Goal: Use online tool/utility

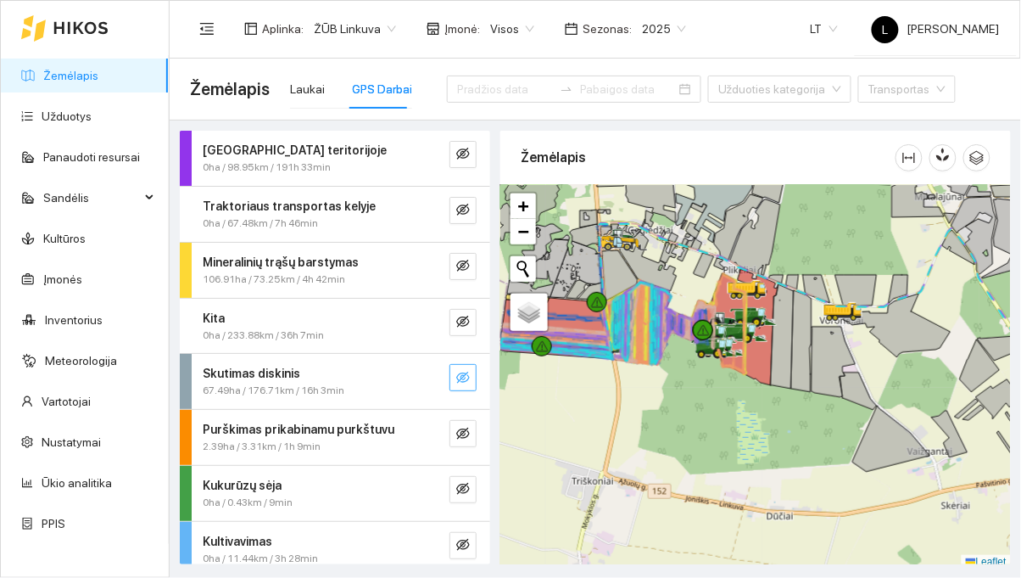
click at [468, 377] on icon "eye-invisible" at bounding box center [463, 377] width 14 height 12
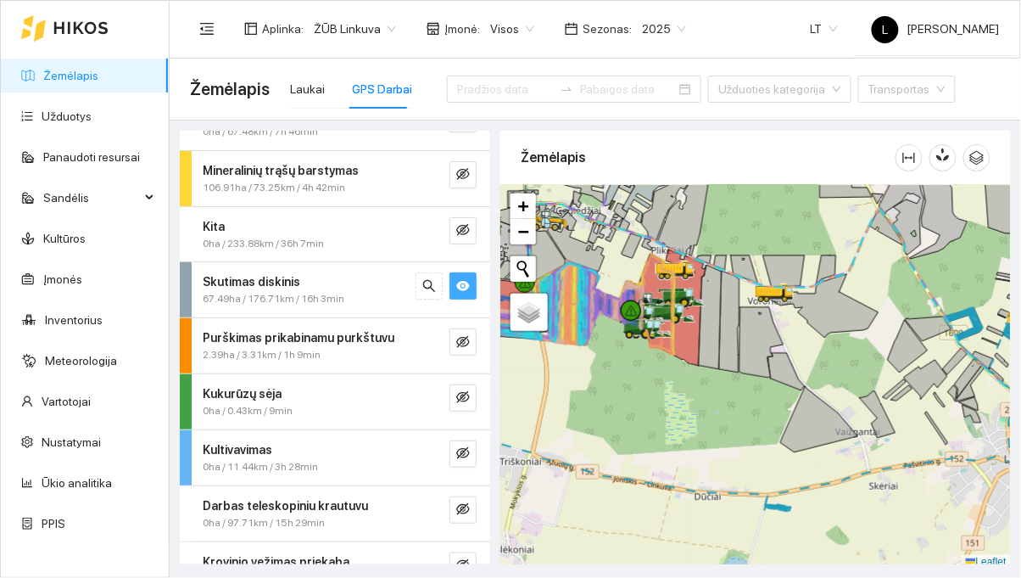
scroll to position [235, 0]
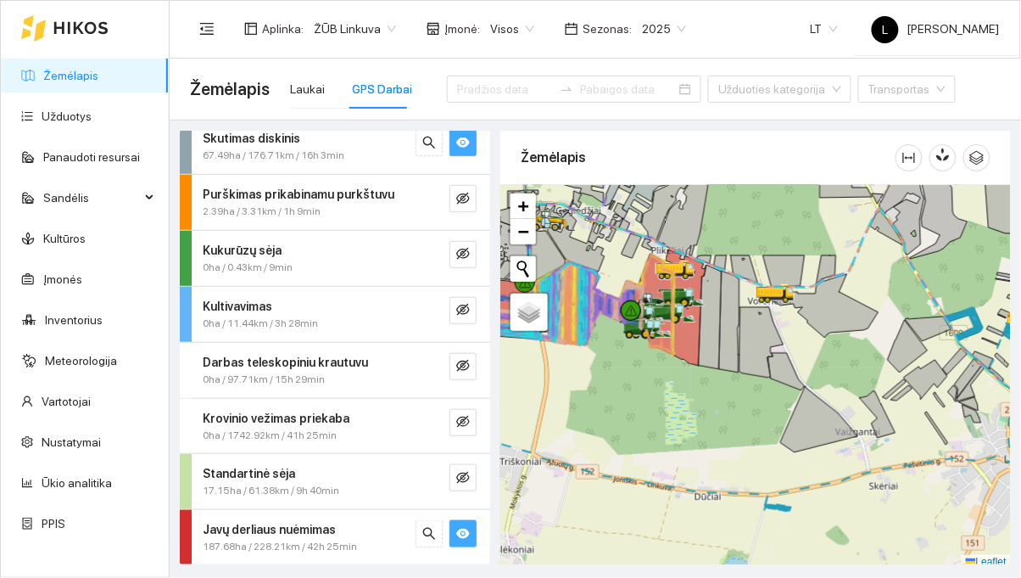
click at [472, 543] on button "button" at bounding box center [462, 533] width 27 height 27
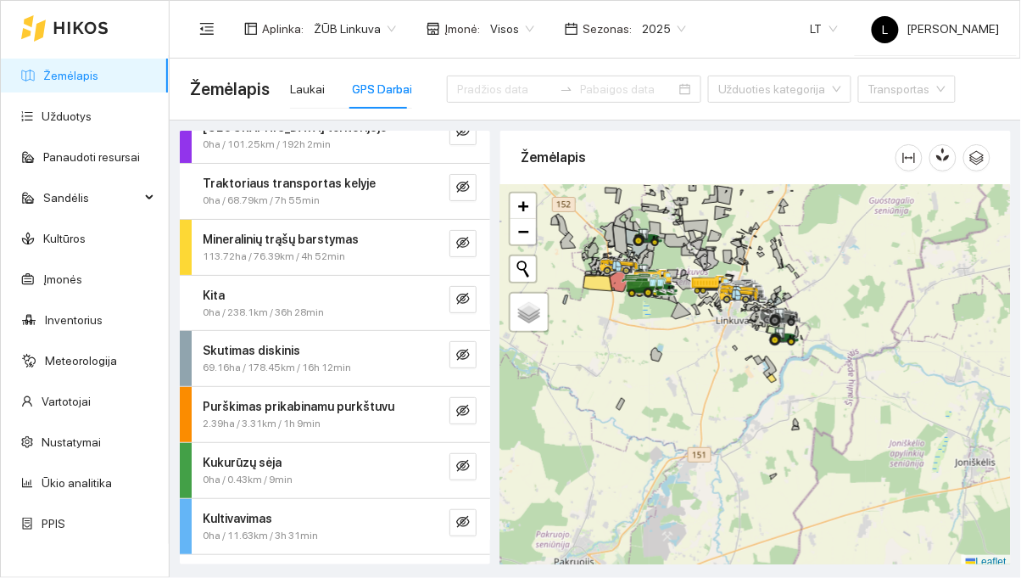
scroll to position [27, 0]
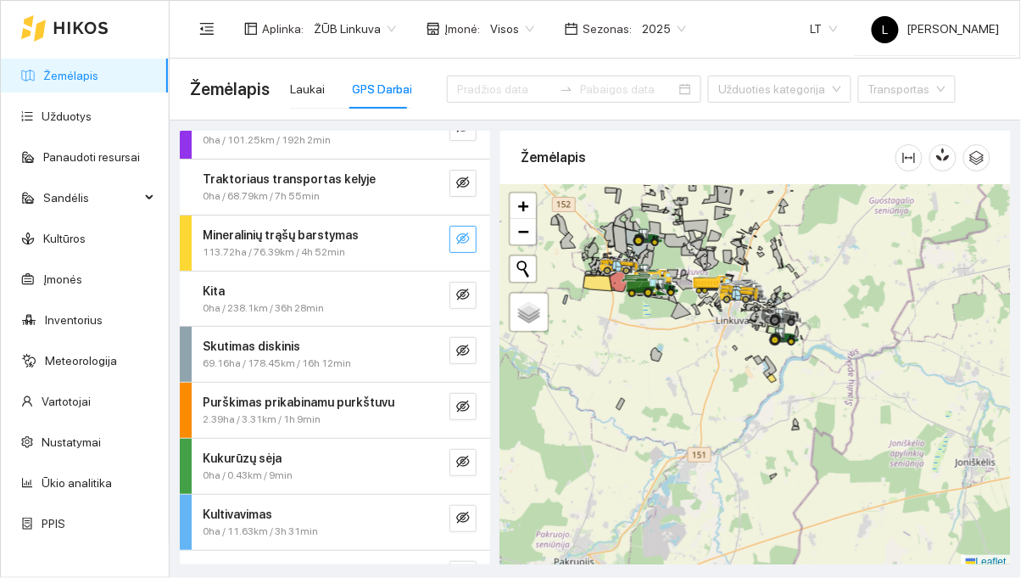
click at [466, 249] on button "button" at bounding box center [462, 239] width 27 height 27
